Goal: Obtain resource: Obtain resource

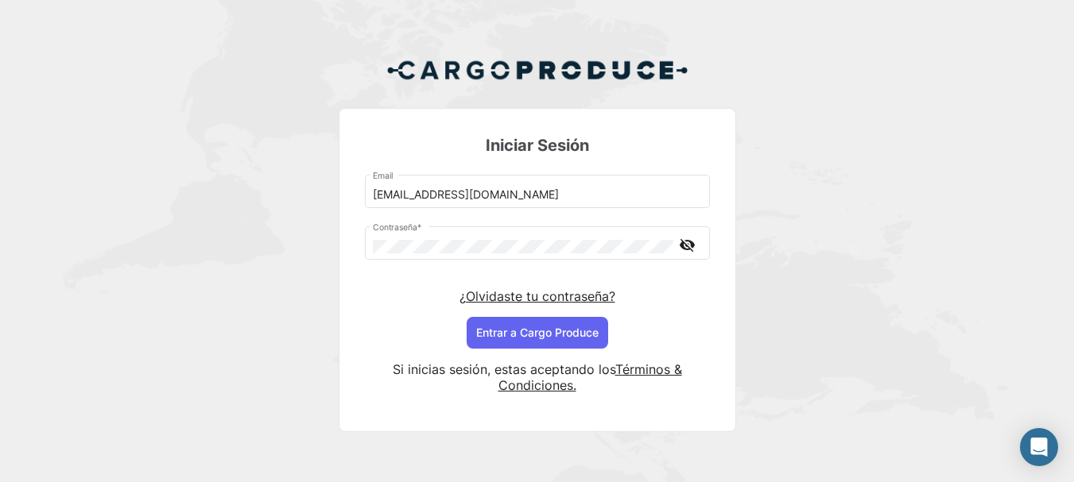
click at [512, 329] on button "Entrar a Cargo Produce" at bounding box center [537, 333] width 141 height 32
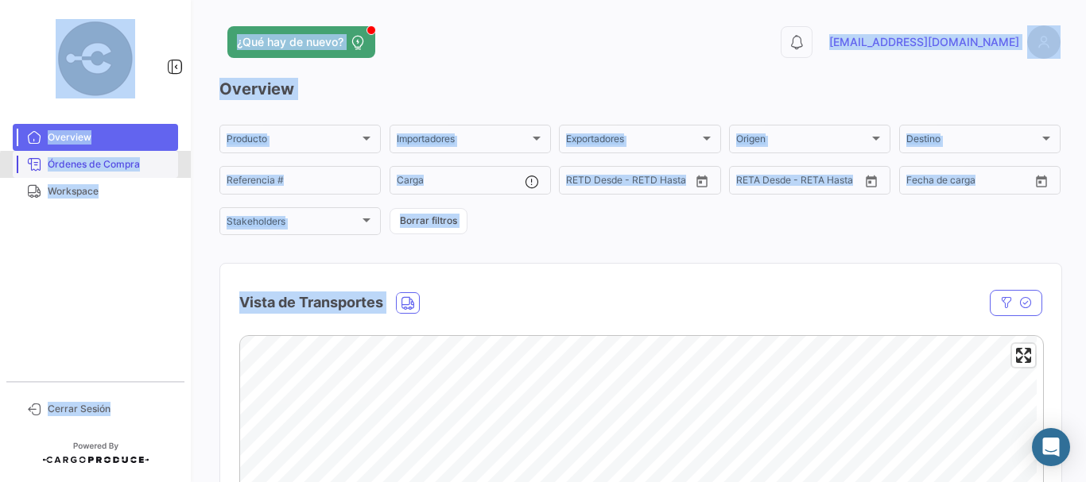
click at [110, 167] on span "Órdenes de Compra" at bounding box center [110, 164] width 124 height 14
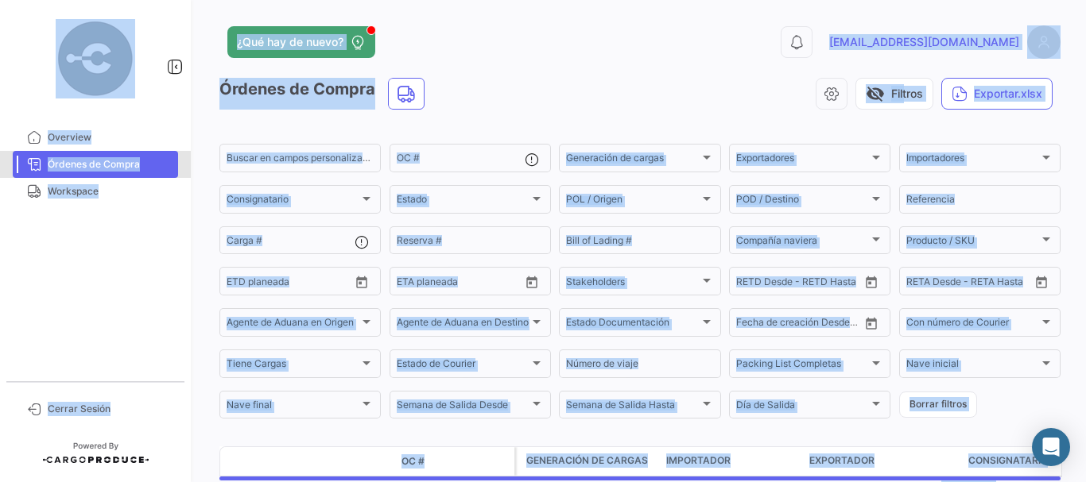
click at [122, 168] on span "Órdenes de Compra" at bounding box center [110, 164] width 124 height 14
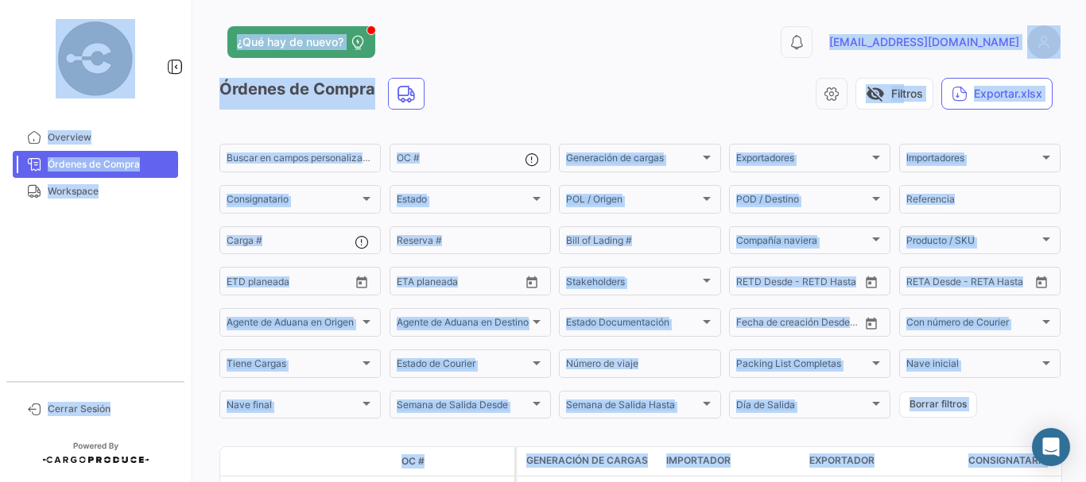
click at [574, 86] on div "visibility_off Filtros Exportar.xlsx" at bounding box center [748, 94] width 623 height 32
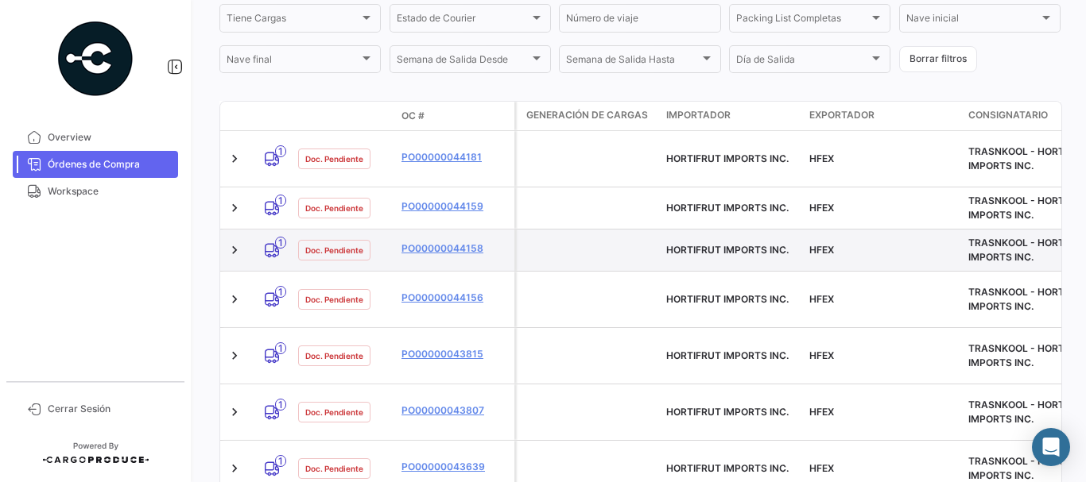
scroll to position [318, 0]
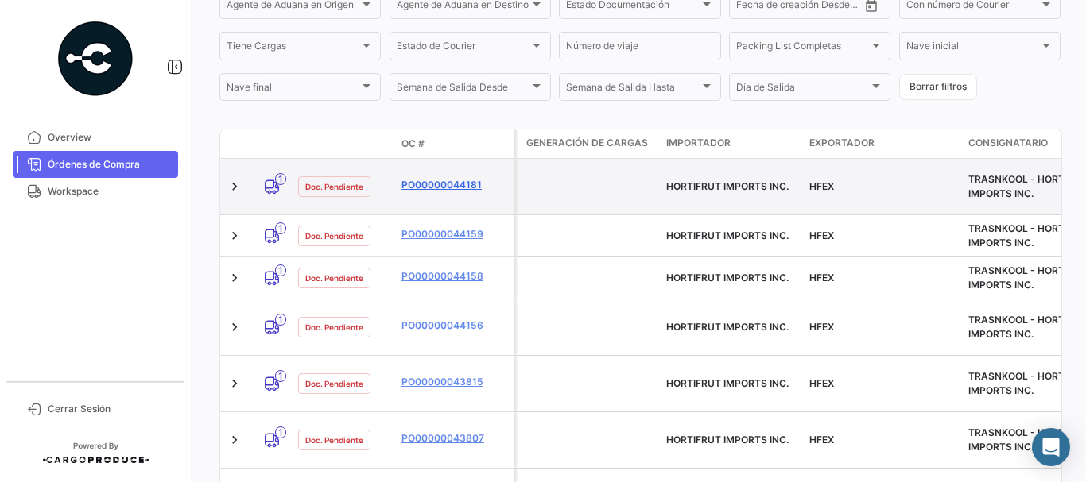
click at [428, 180] on link "PO00000044181" at bounding box center [454, 185] width 106 height 14
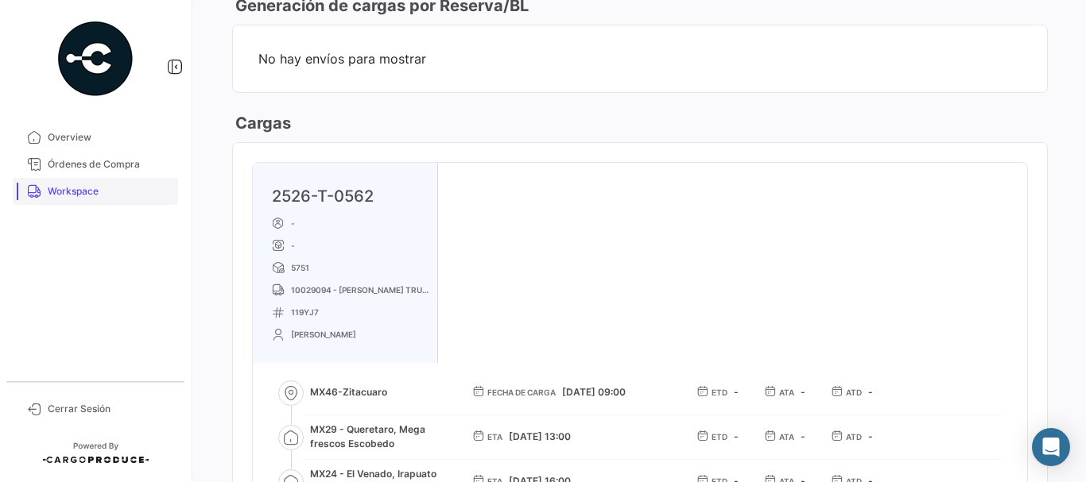
scroll to position [874, 0]
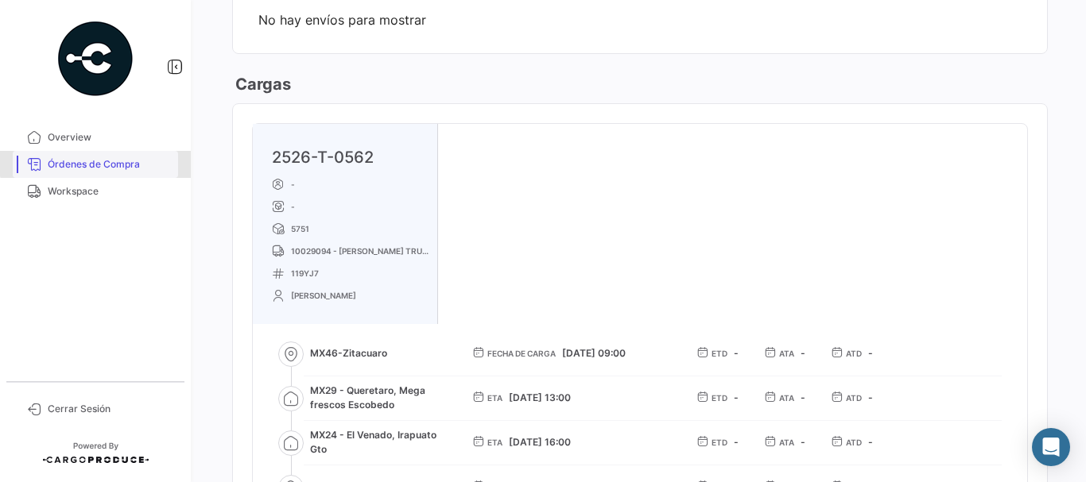
click at [122, 157] on link "Órdenes de Compra" at bounding box center [95, 164] width 165 height 27
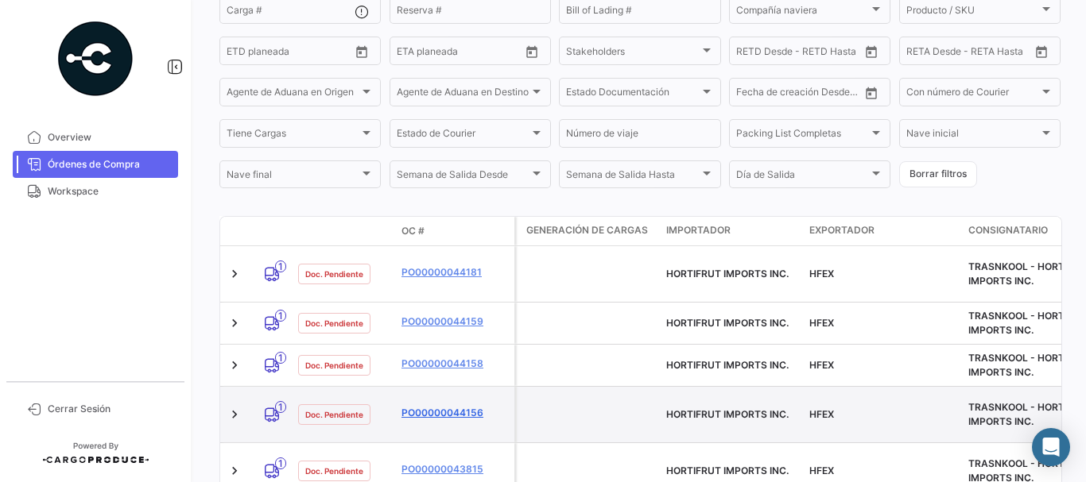
scroll to position [318, 0]
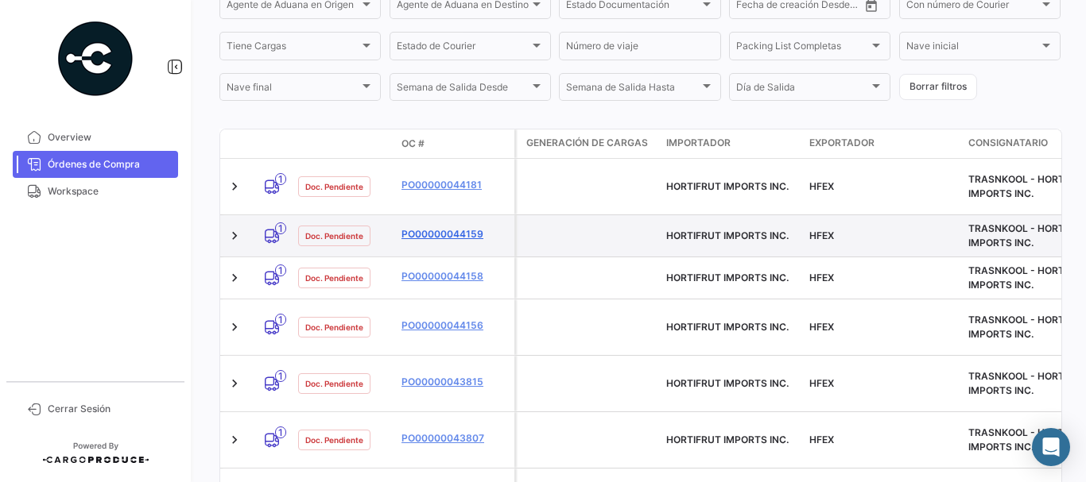
click at [435, 234] on link "PO00000044159" at bounding box center [454, 234] width 106 height 14
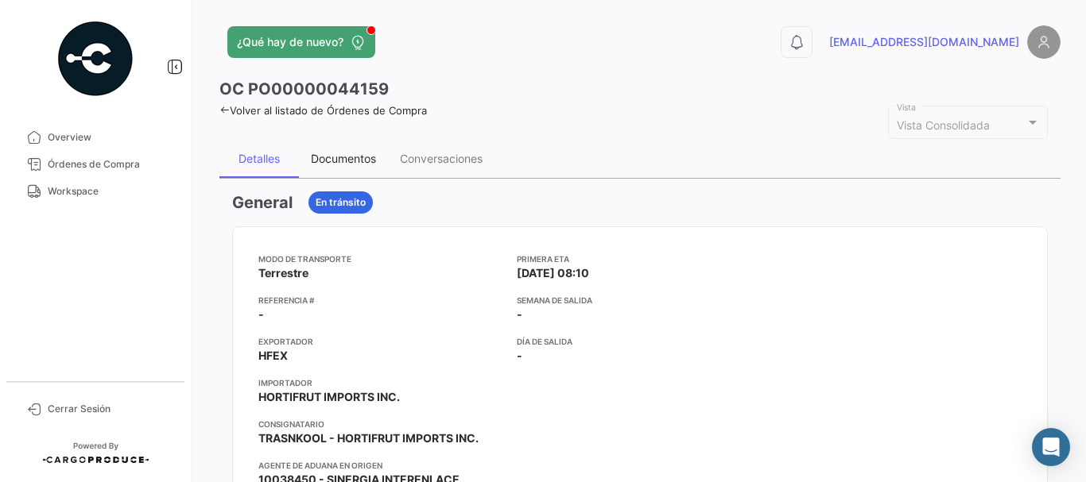
click at [339, 157] on div "Documentos" at bounding box center [343, 159] width 65 height 14
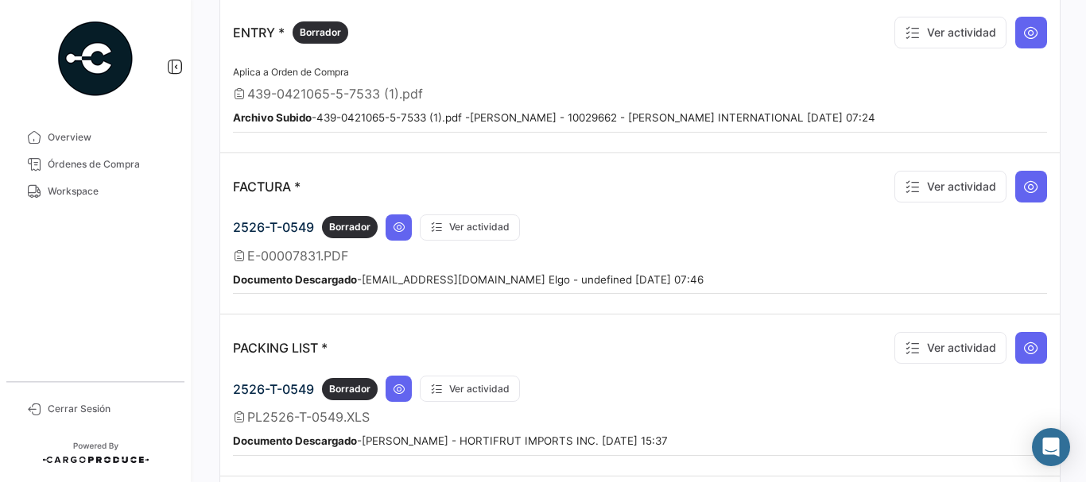
scroll to position [1431, 0]
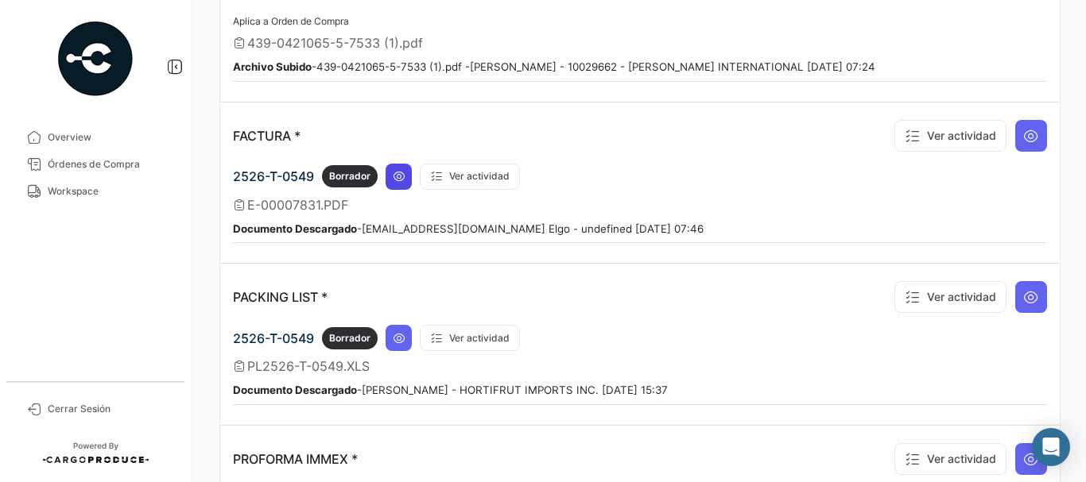
click at [397, 180] on icon at bounding box center [399, 176] width 13 height 13
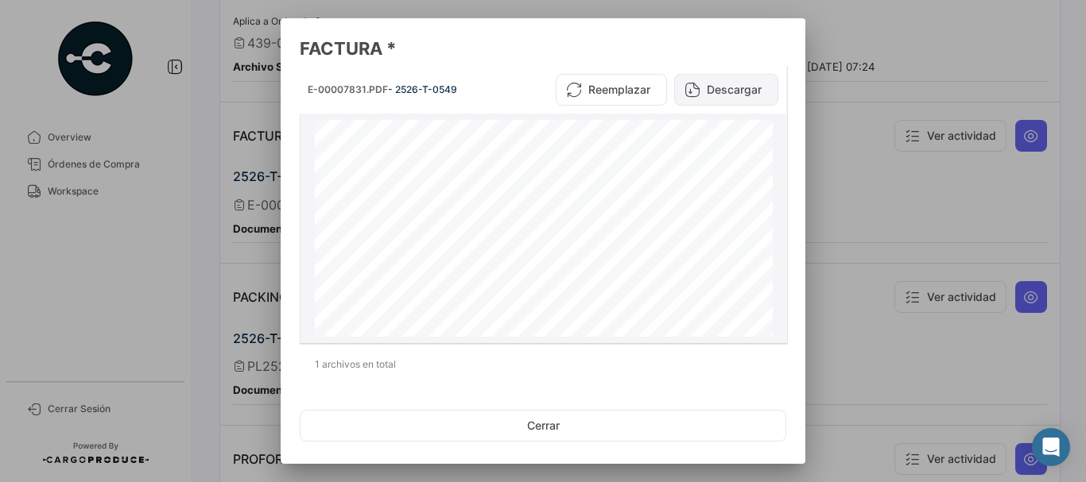
click at [711, 93] on button "Descargar" at bounding box center [726, 90] width 104 height 32
click at [877, 81] on div at bounding box center [543, 241] width 1086 height 482
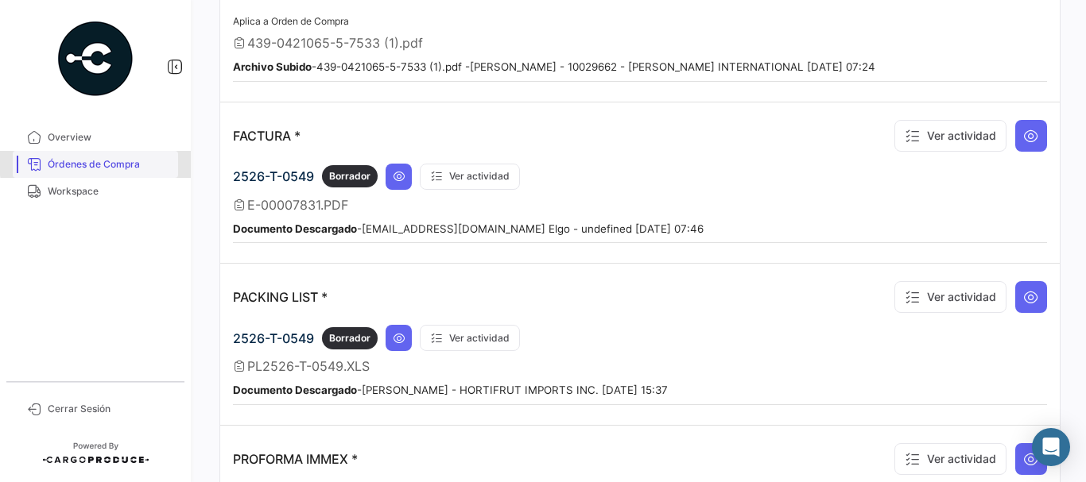
click at [127, 161] on span "Órdenes de Compra" at bounding box center [110, 164] width 124 height 14
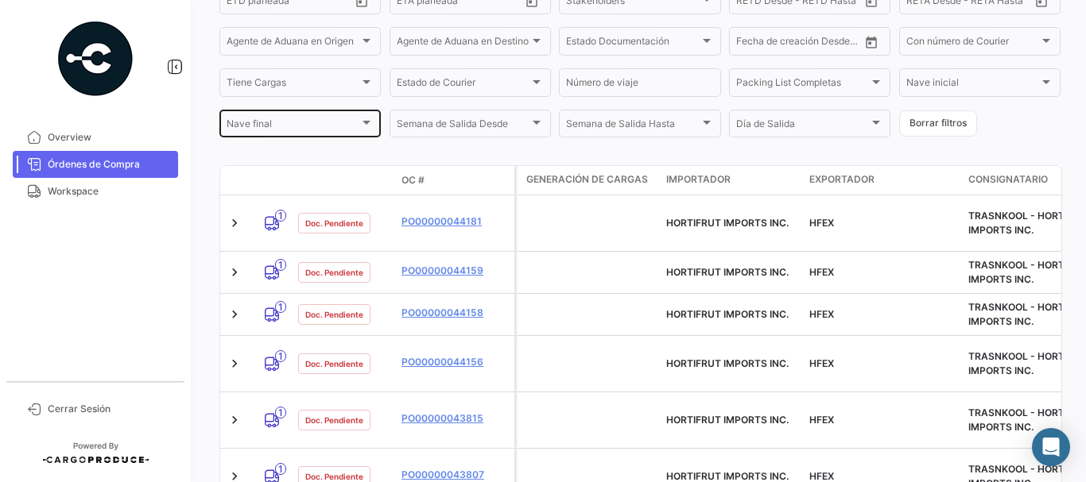
scroll to position [318, 0]
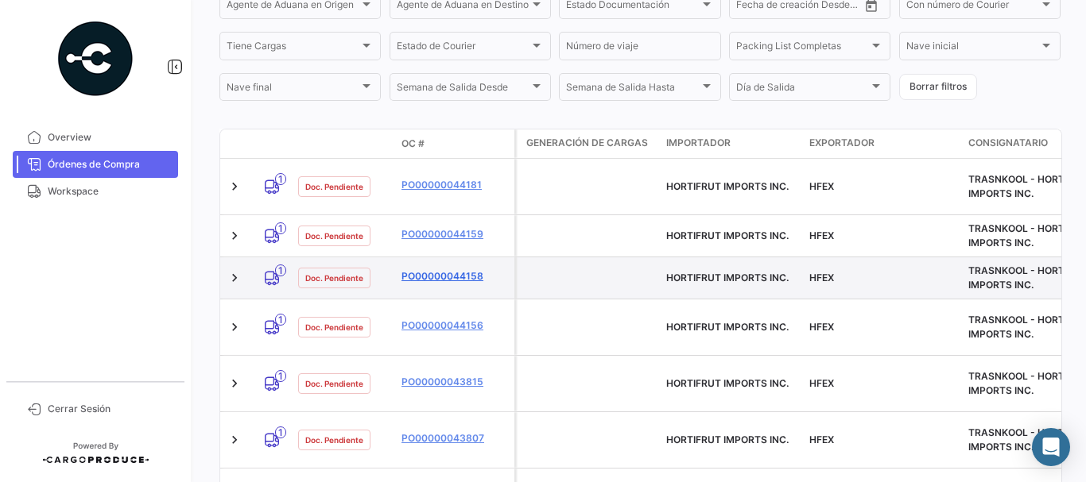
click at [437, 277] on link "PO00000044158" at bounding box center [454, 276] width 106 height 14
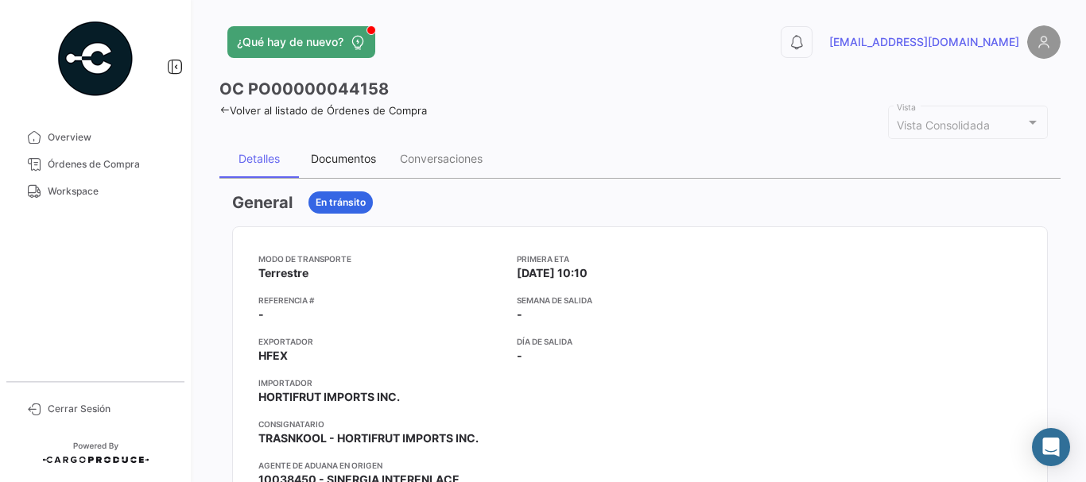
click at [347, 155] on div "Documentos" at bounding box center [343, 159] width 65 height 14
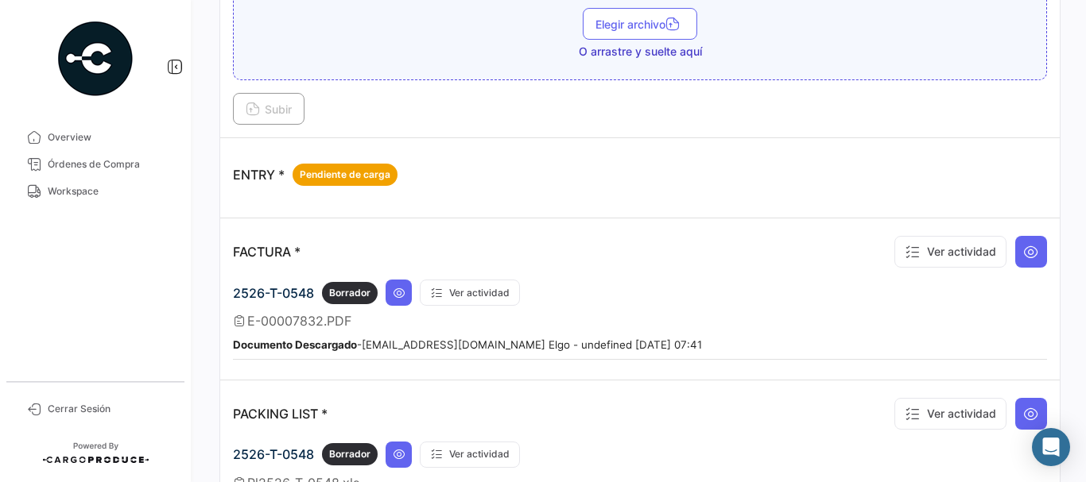
scroll to position [1272, 0]
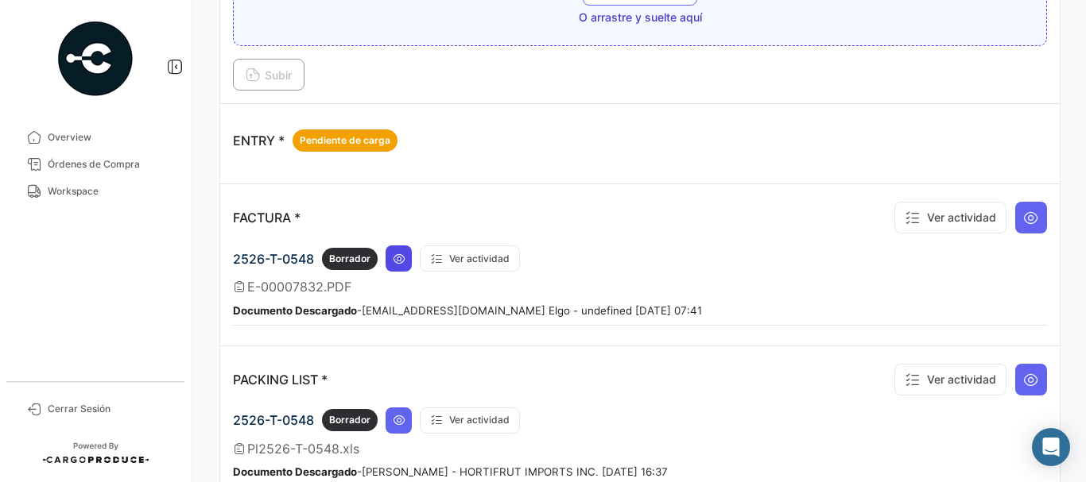
click at [399, 261] on icon at bounding box center [399, 259] width 13 height 13
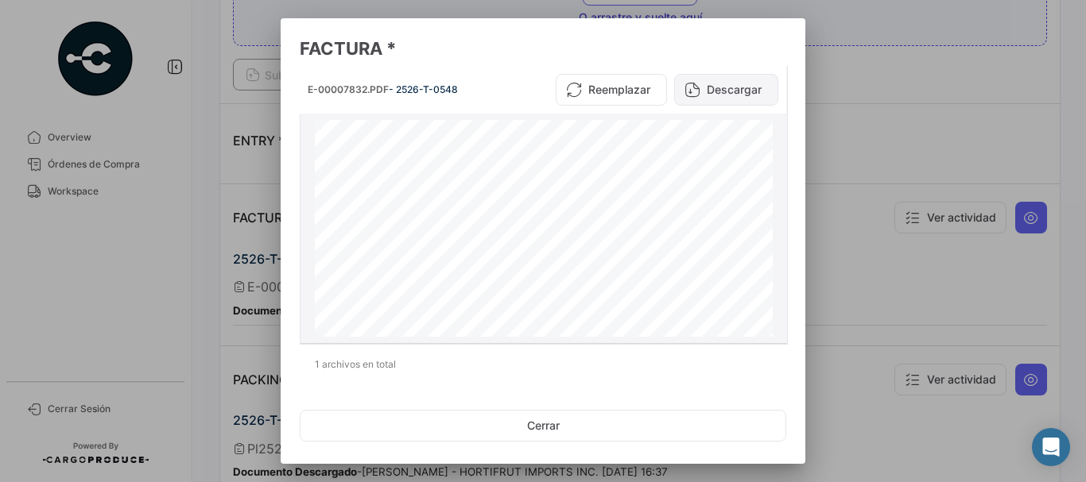
click at [738, 91] on button "Descargar" at bounding box center [726, 90] width 104 height 32
click at [890, 89] on div at bounding box center [543, 241] width 1086 height 482
